Goal: Browse casually: Explore the website without a specific task or goal

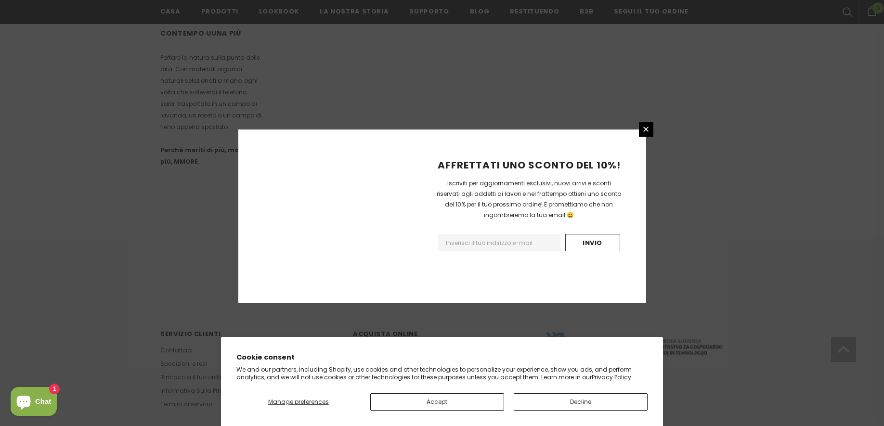
scroll to position [561, 0]
